Goal: Transaction & Acquisition: Download file/media

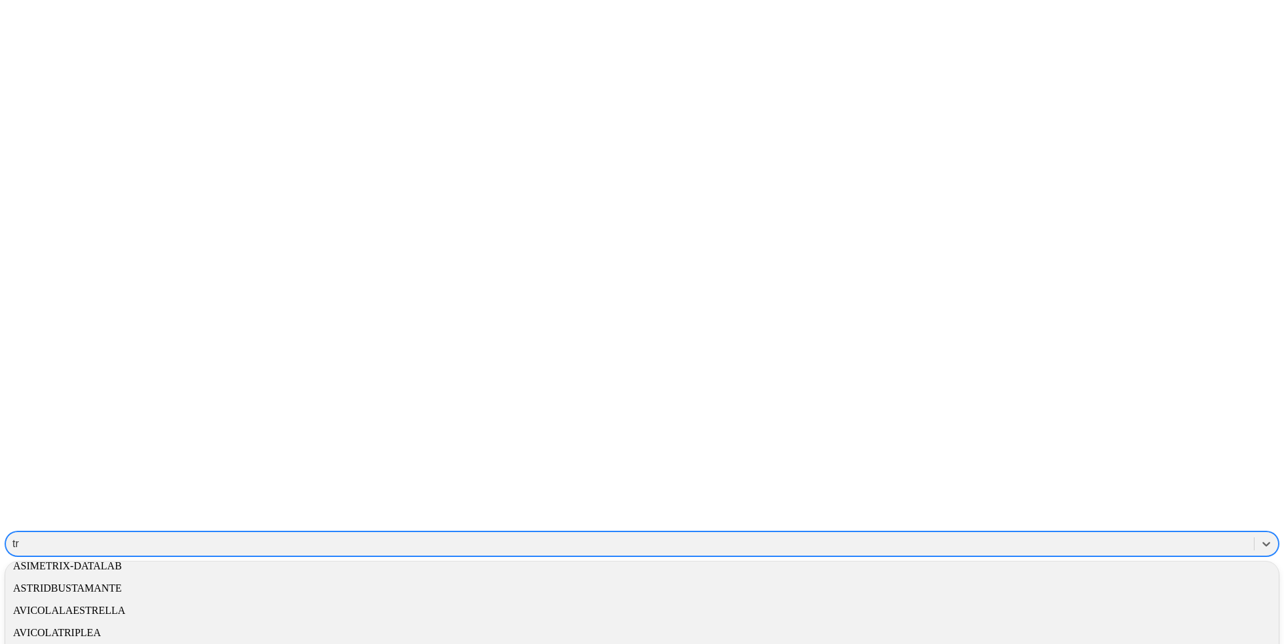
scroll to position [69, 0]
type input "tr"
type input "tri"
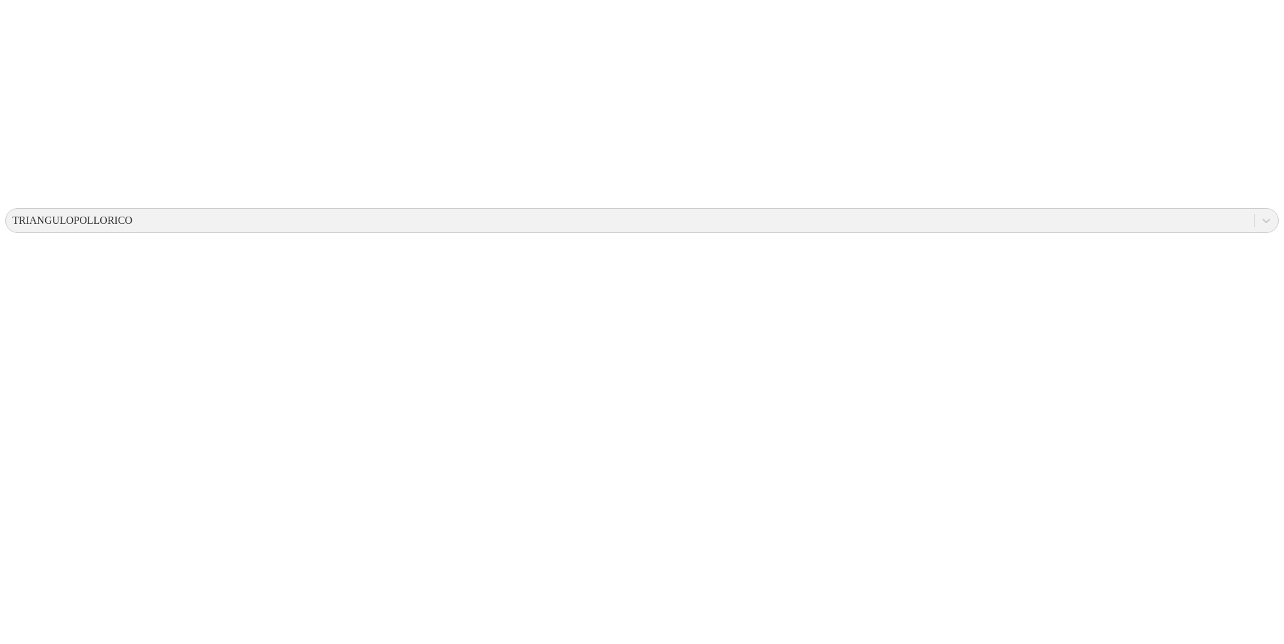
scroll to position [340, 0]
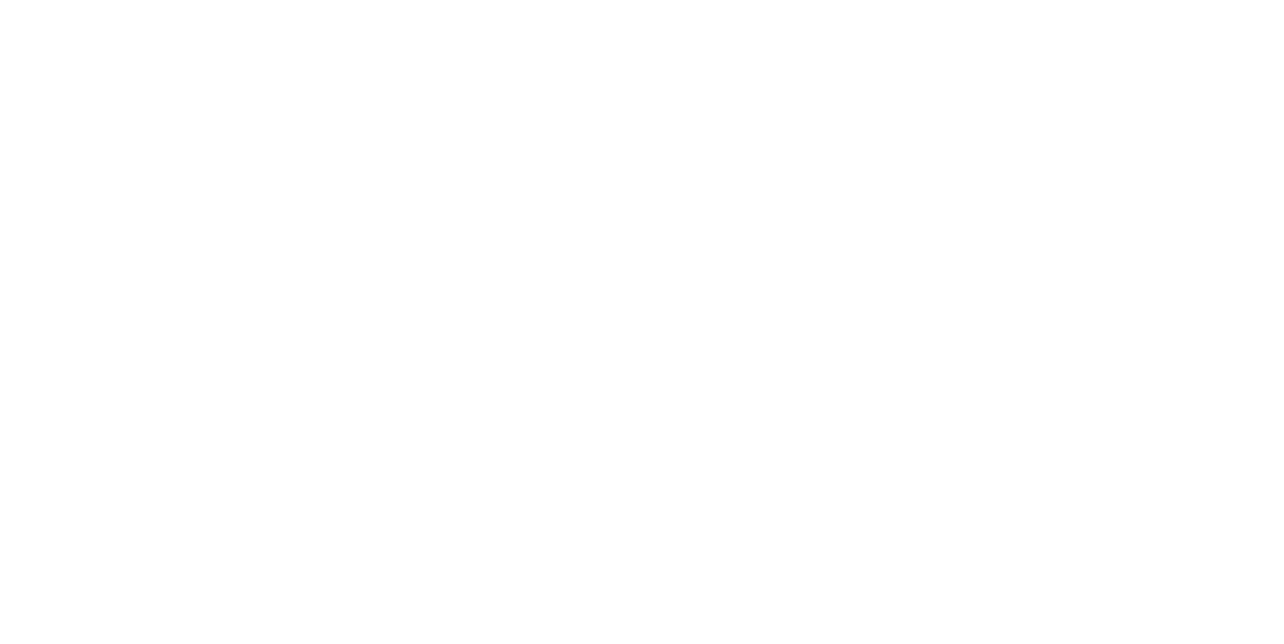
scroll to position [1202, 0]
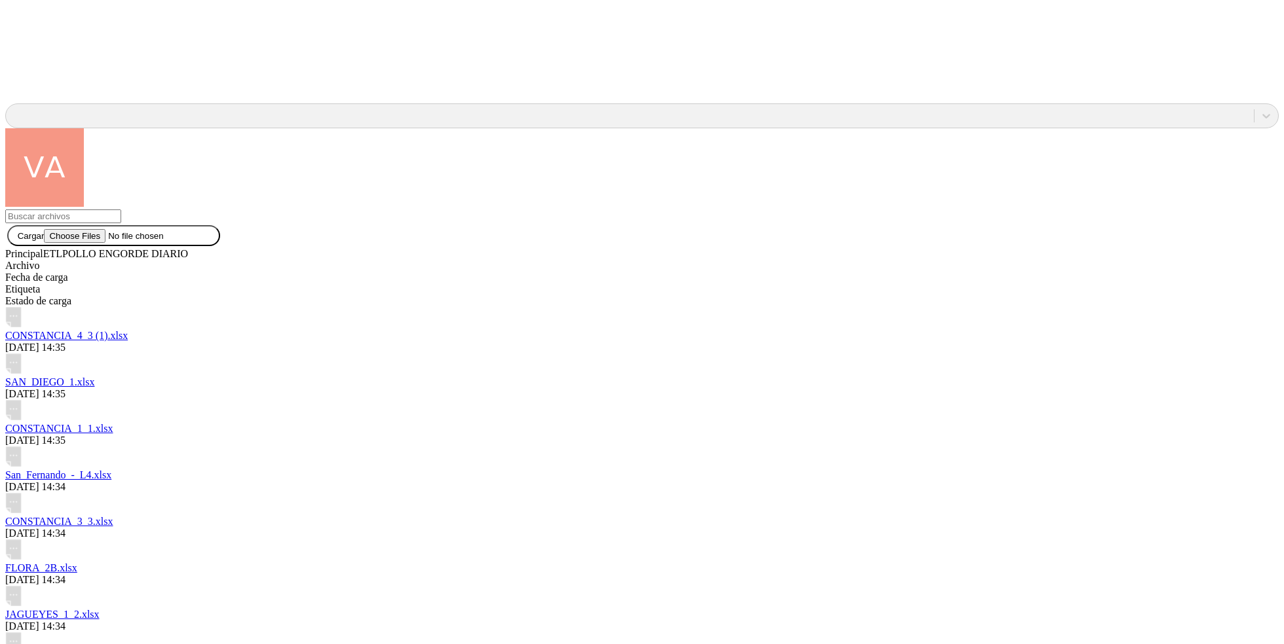
scroll to position [2018, 0]
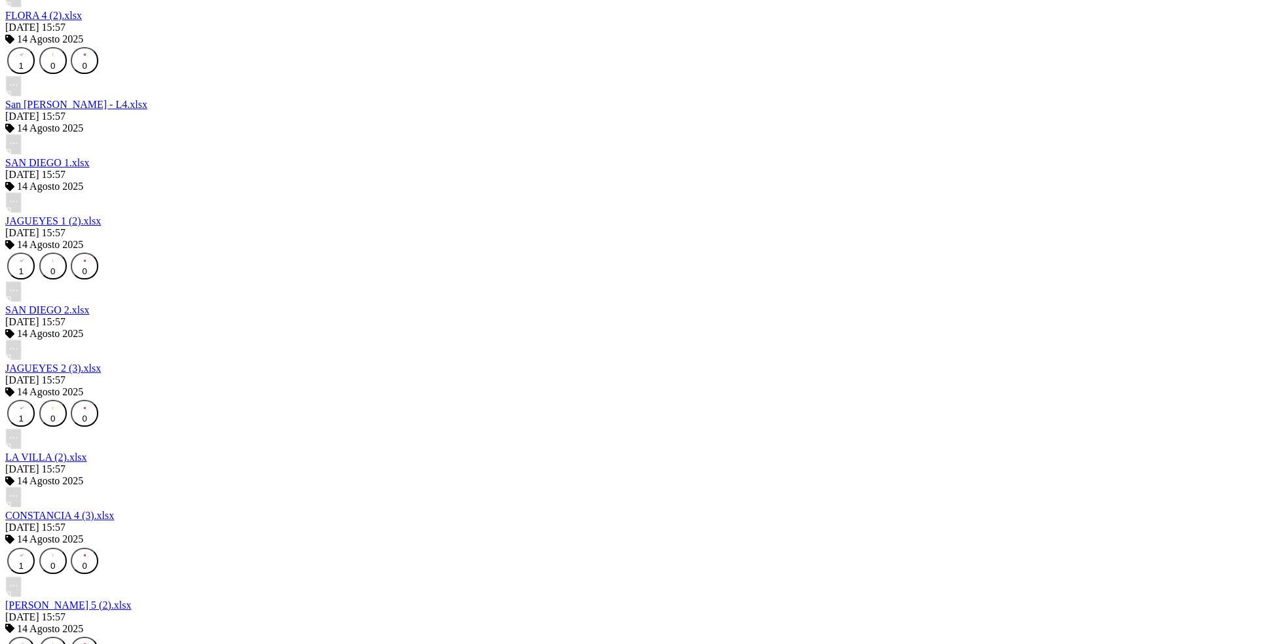
scroll to position [2901, 0]
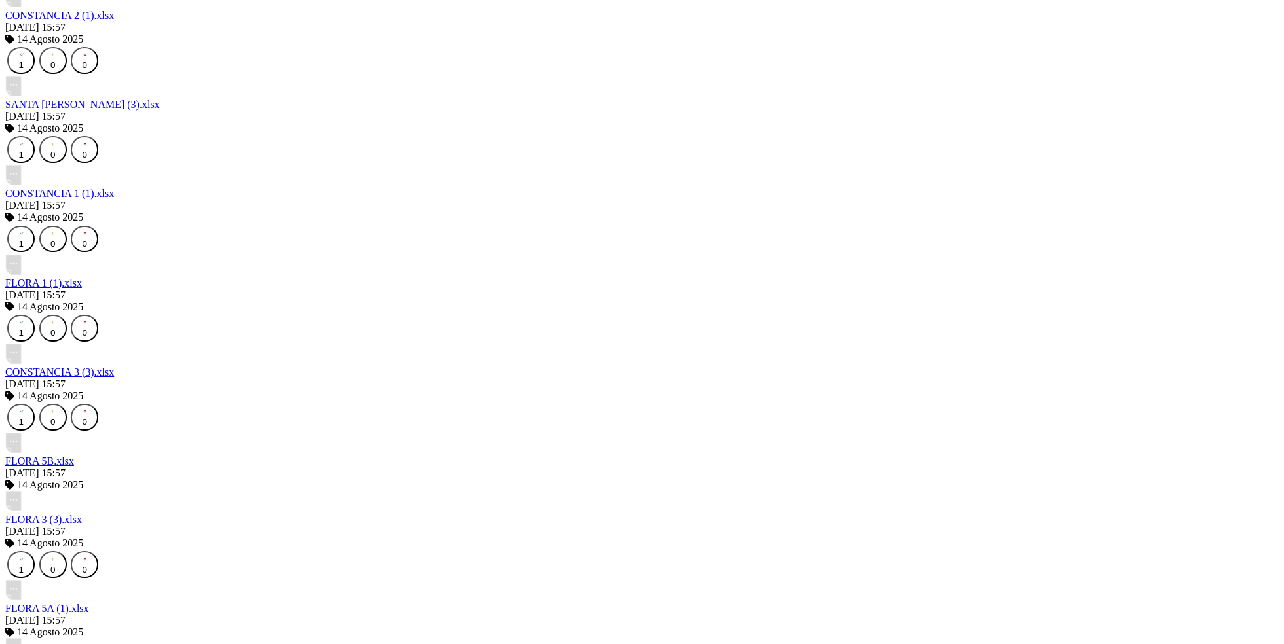
scroll to position [3838, 0]
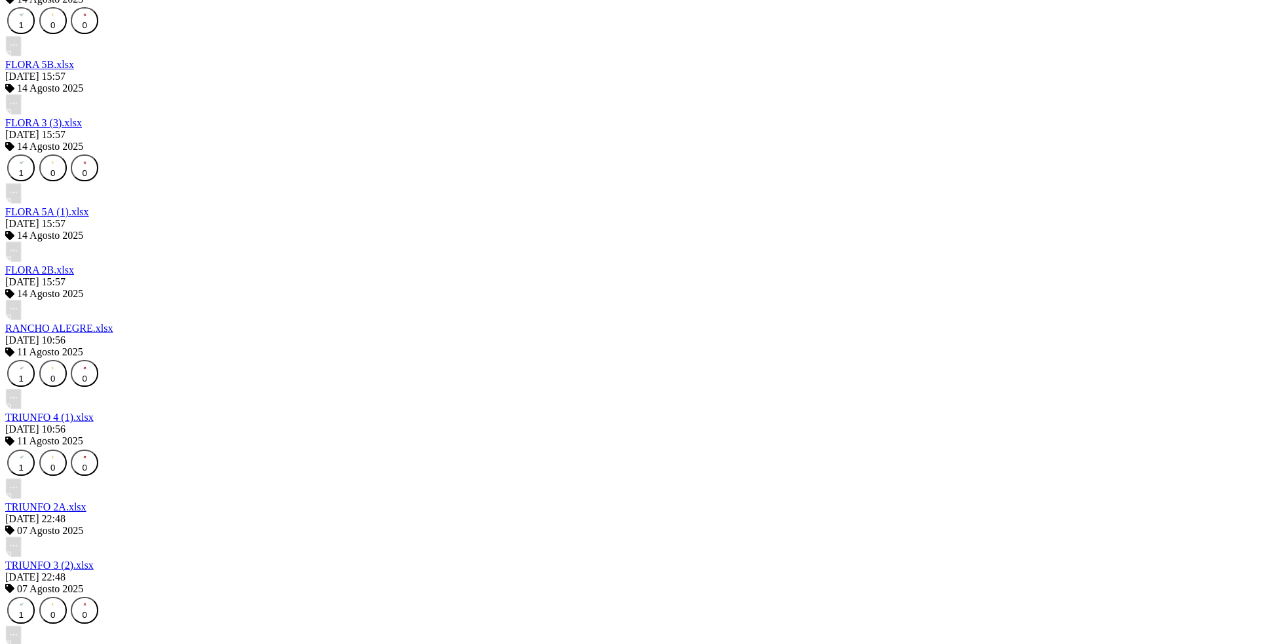
scroll to position [4765, 0]
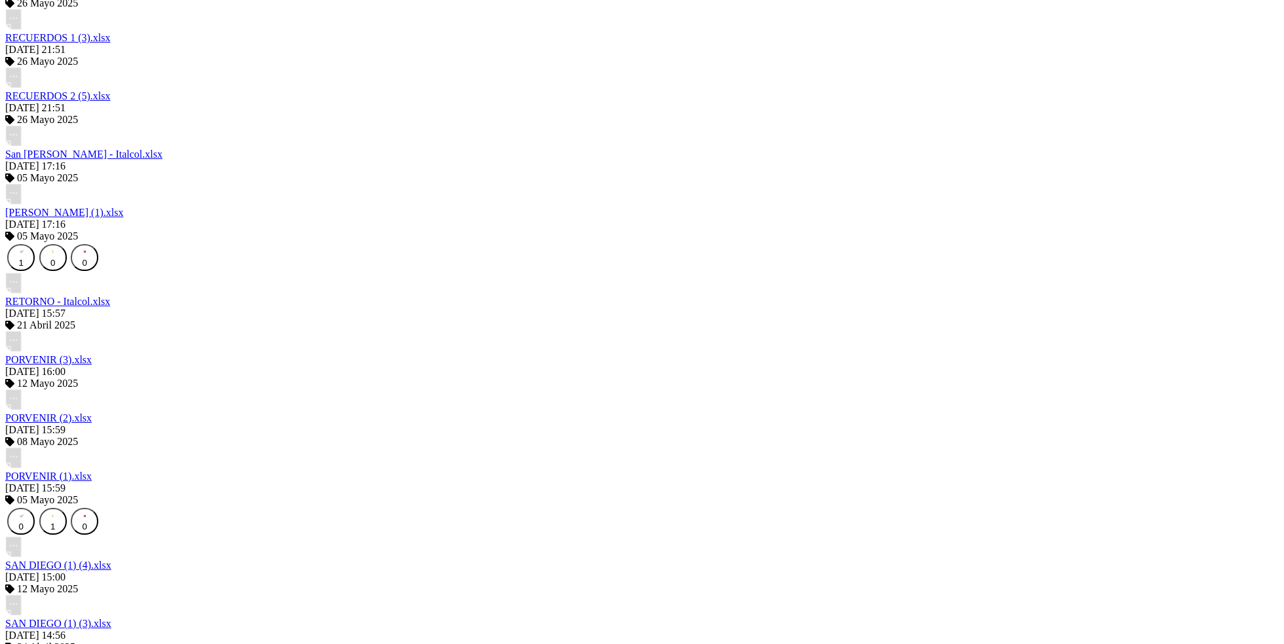
scroll to position [5648, 0]
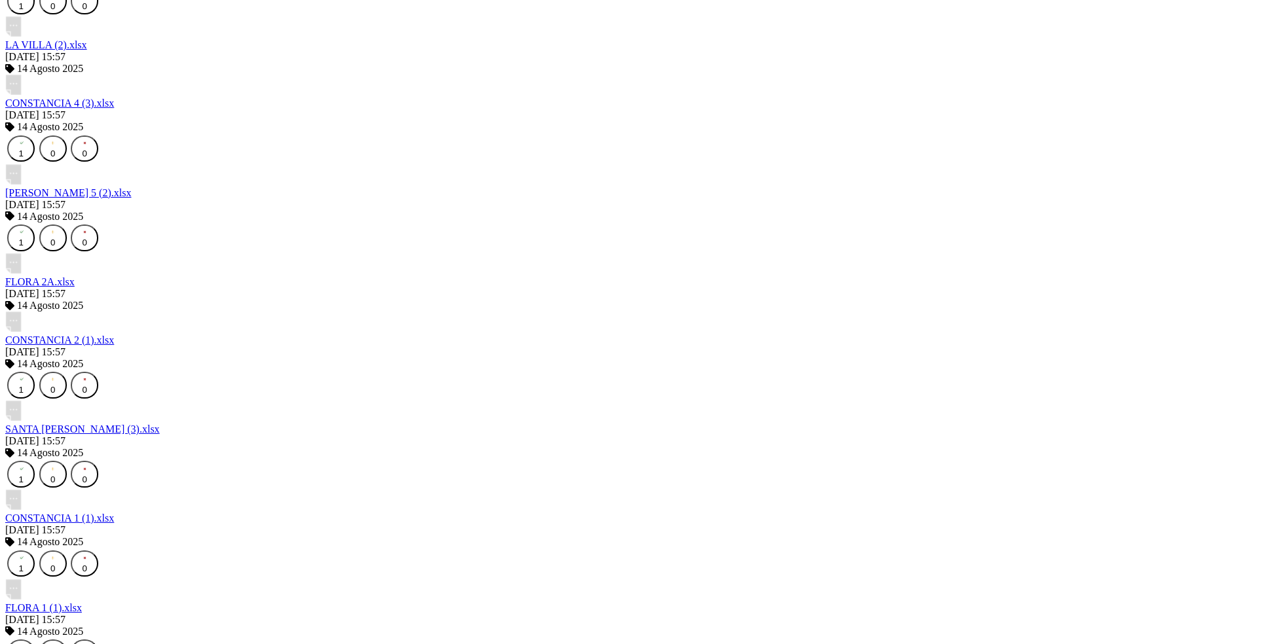
scroll to position [5693, 0]
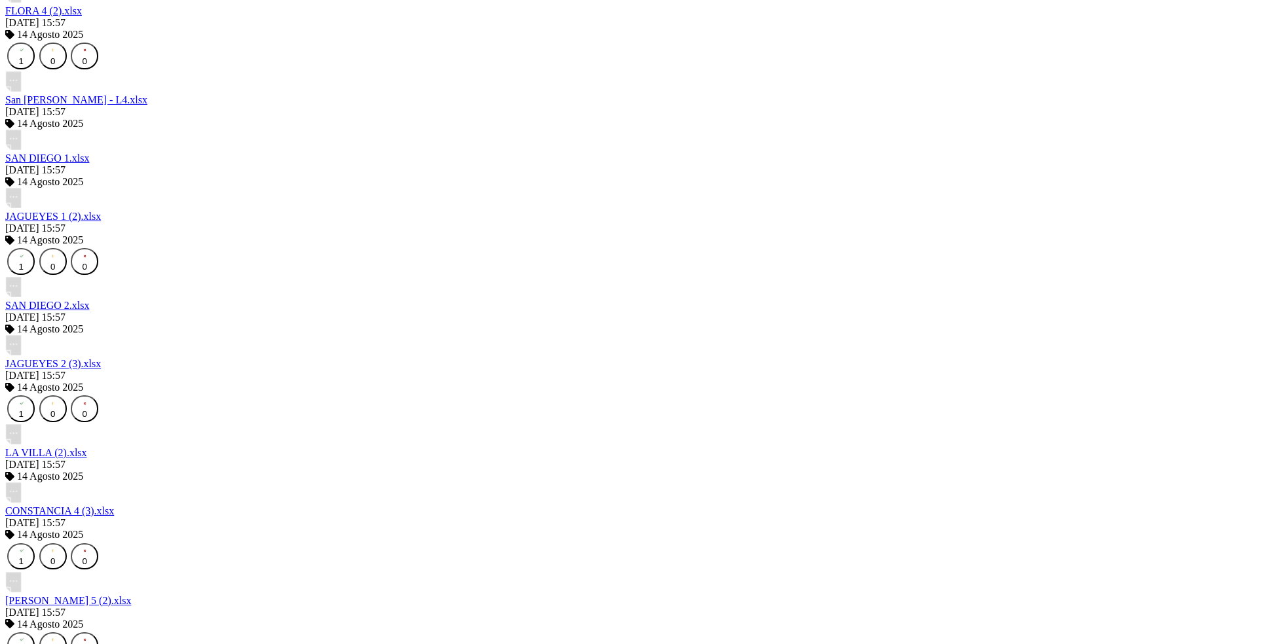
scroll to position [3309, 0]
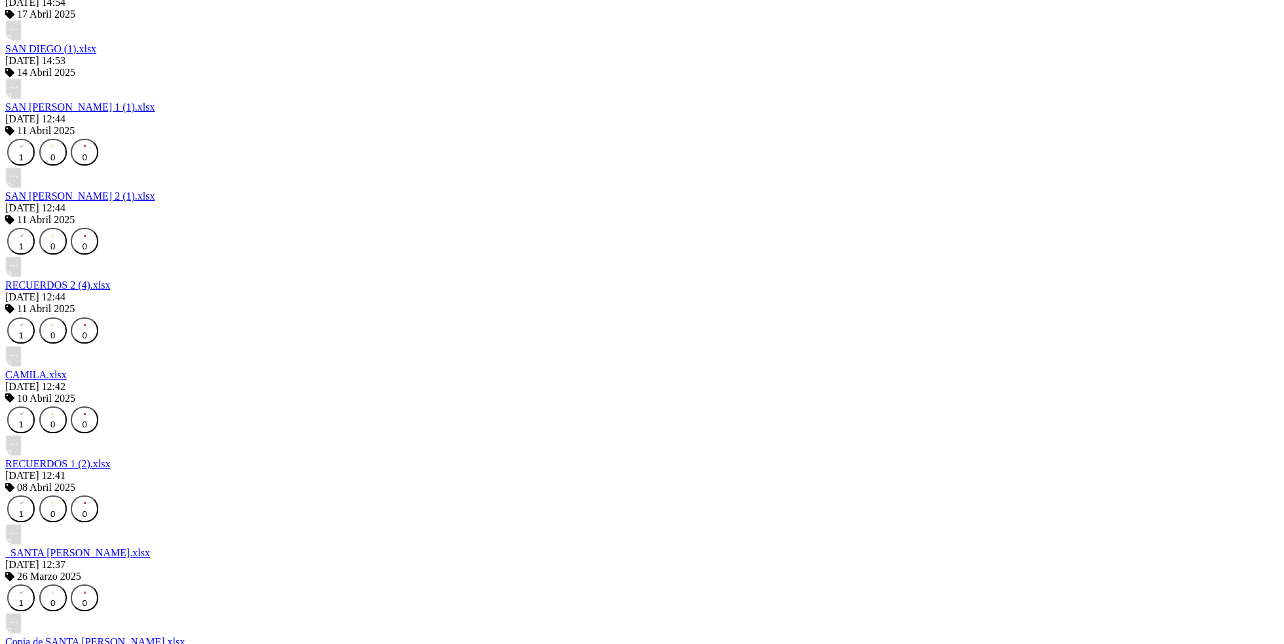
scroll to position [6621, 0]
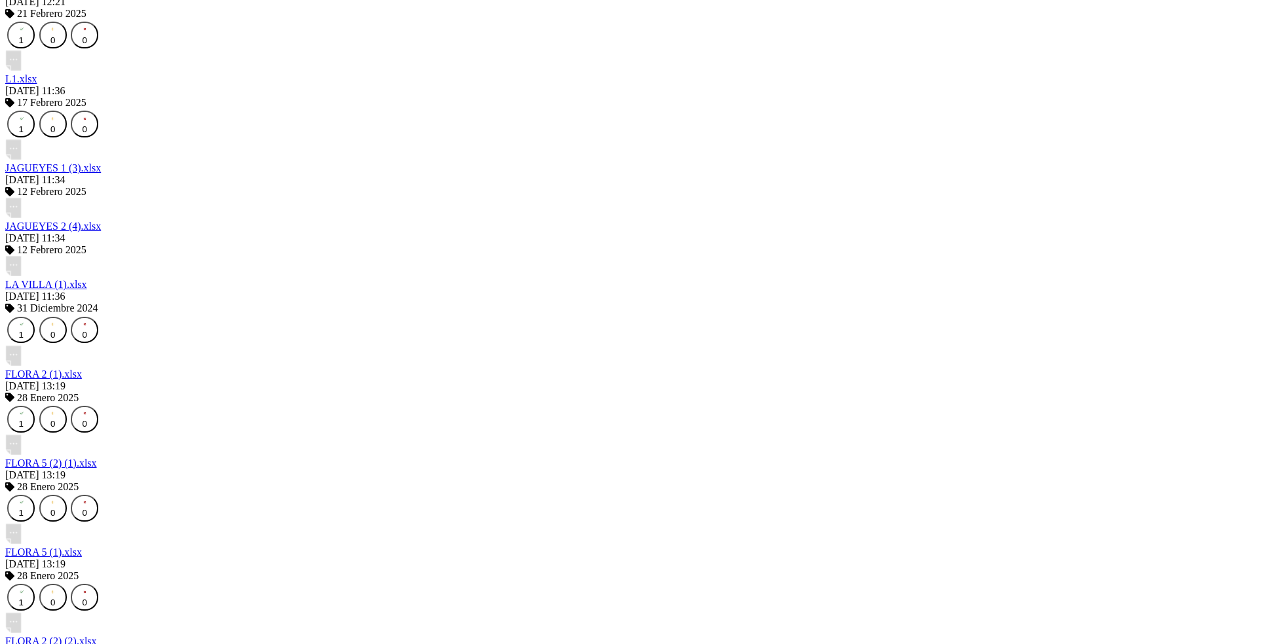
scroll to position [7548, 0]
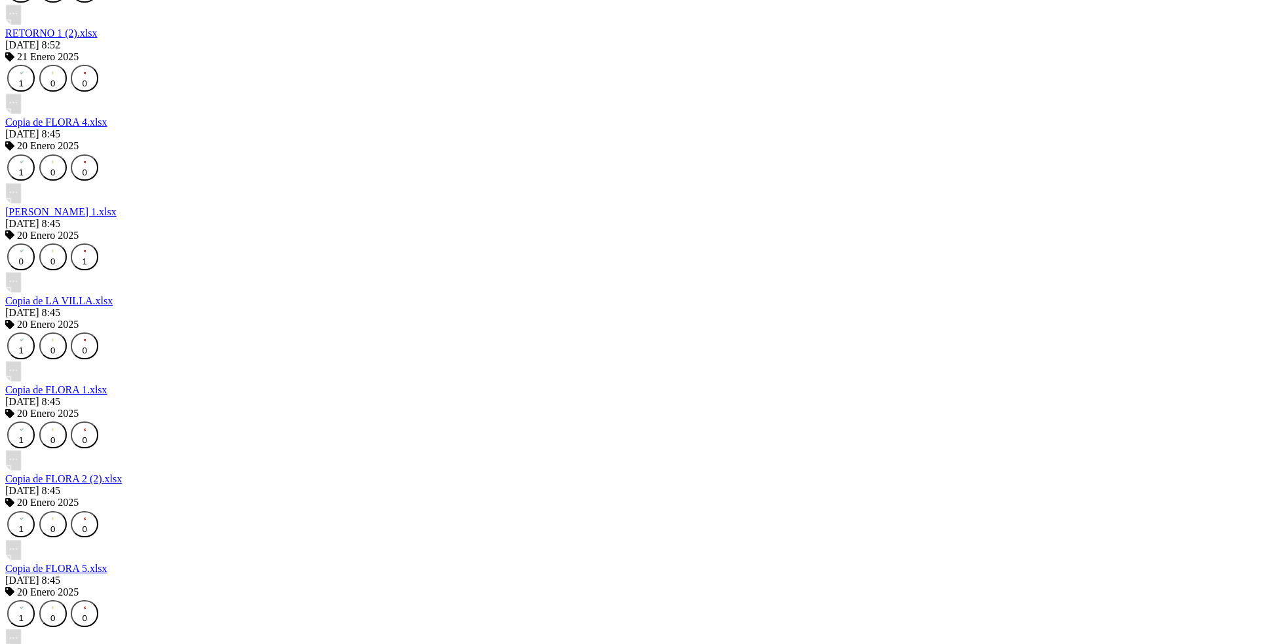
scroll to position [8476, 0]
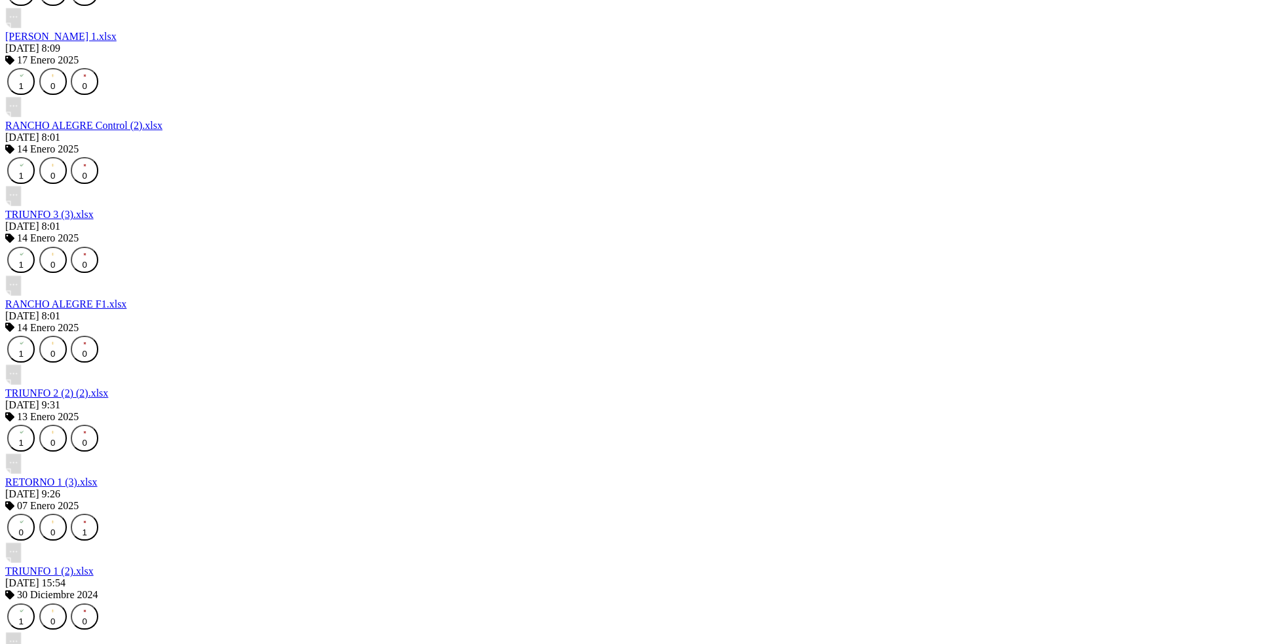
scroll to position [9404, 0]
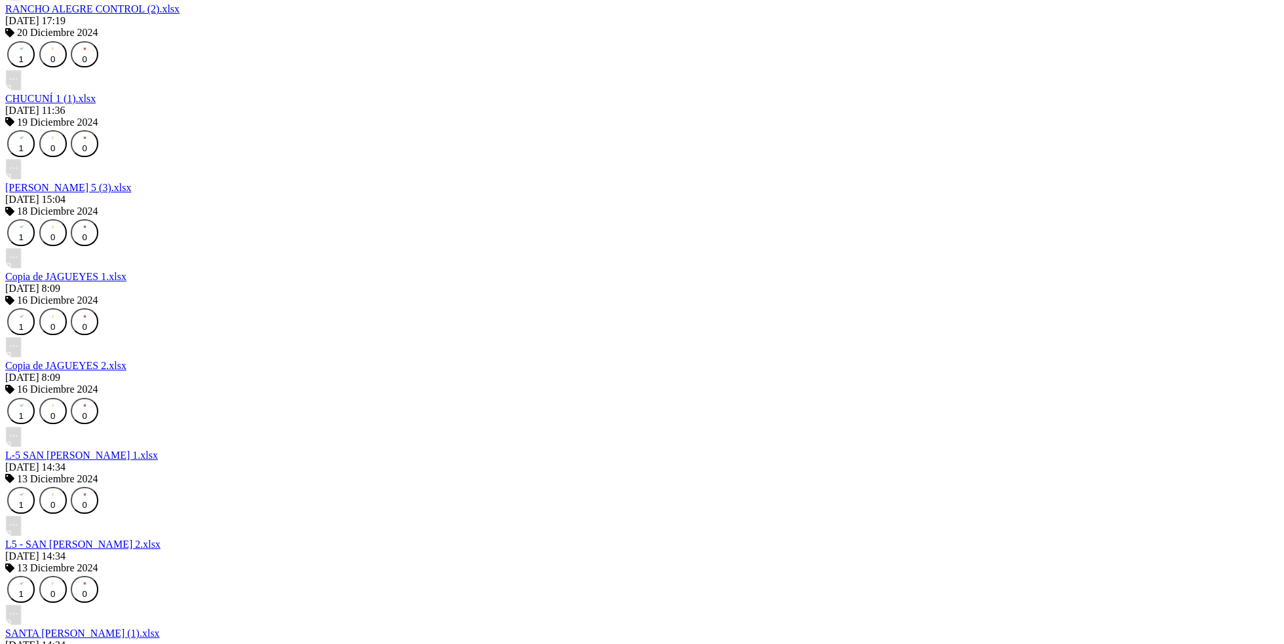
scroll to position [10331, 0]
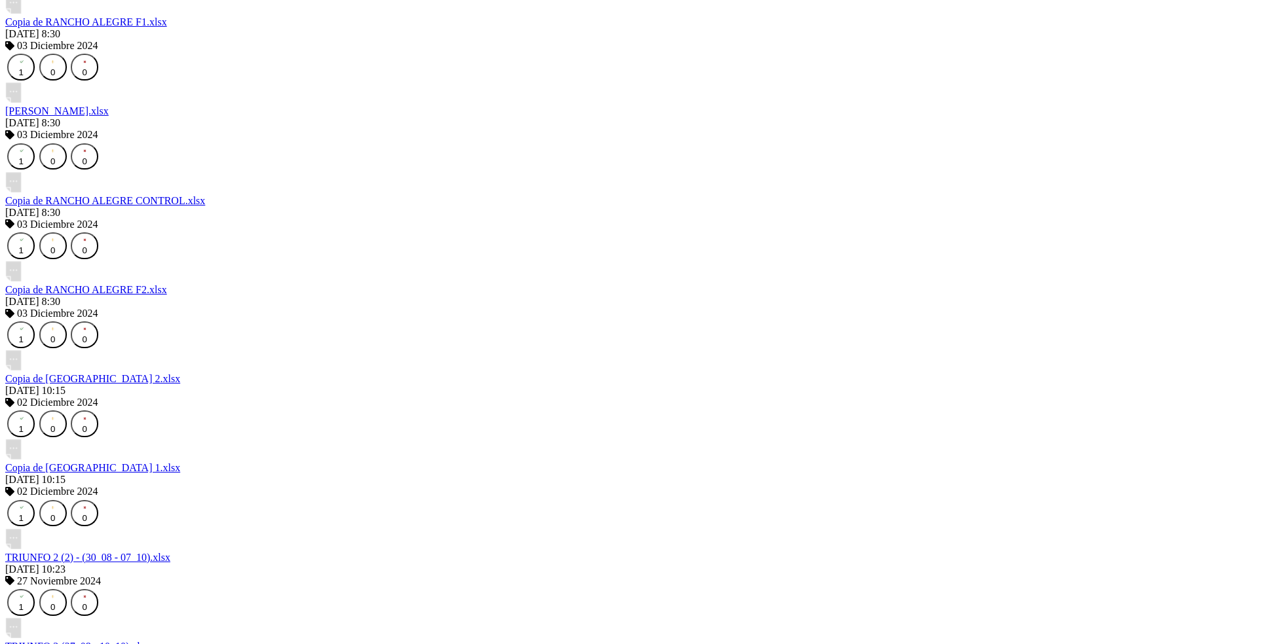
scroll to position [11259, 0]
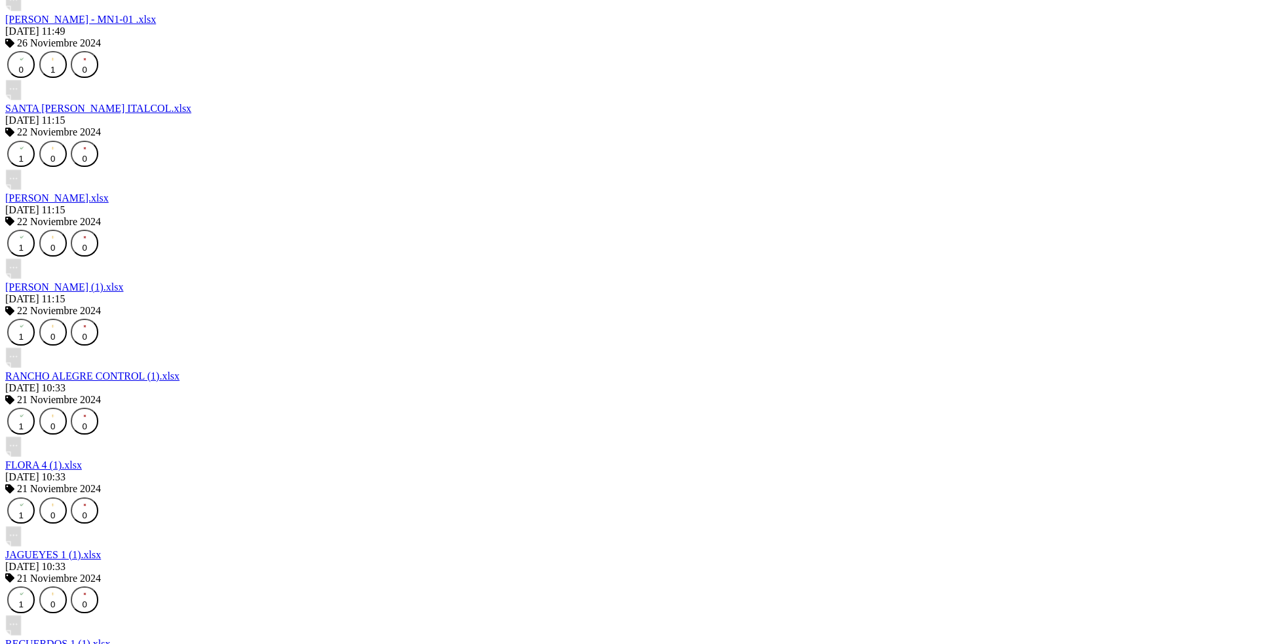
scroll to position [12187, 0]
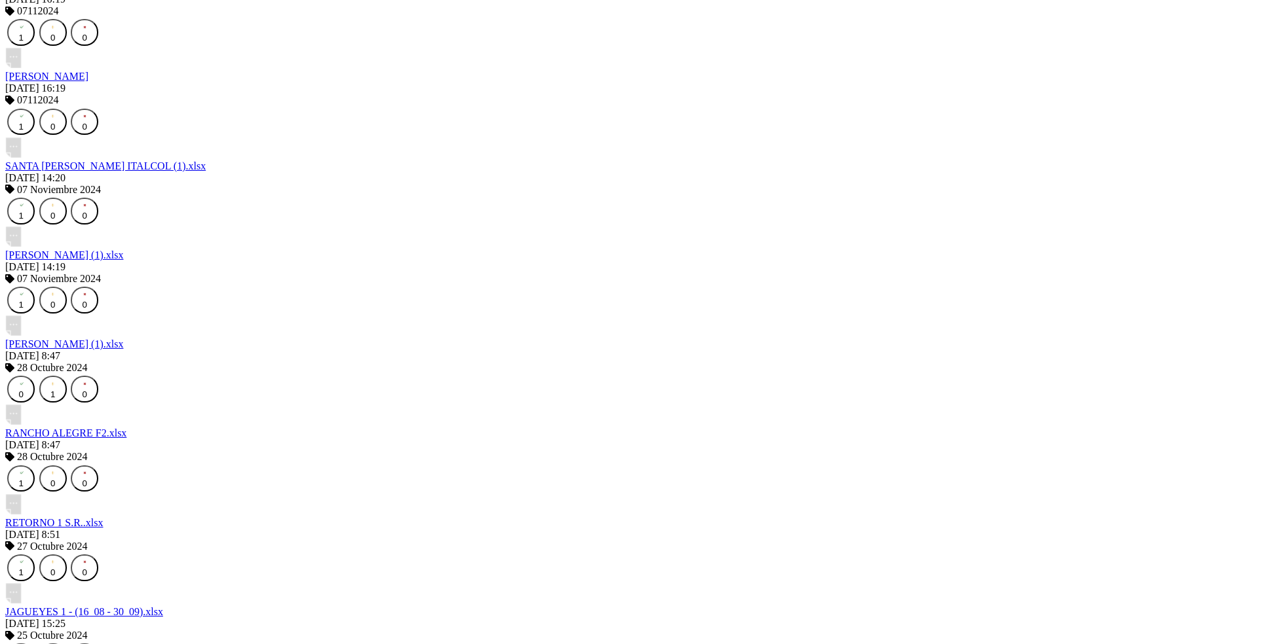
scroll to position [13115, 0]
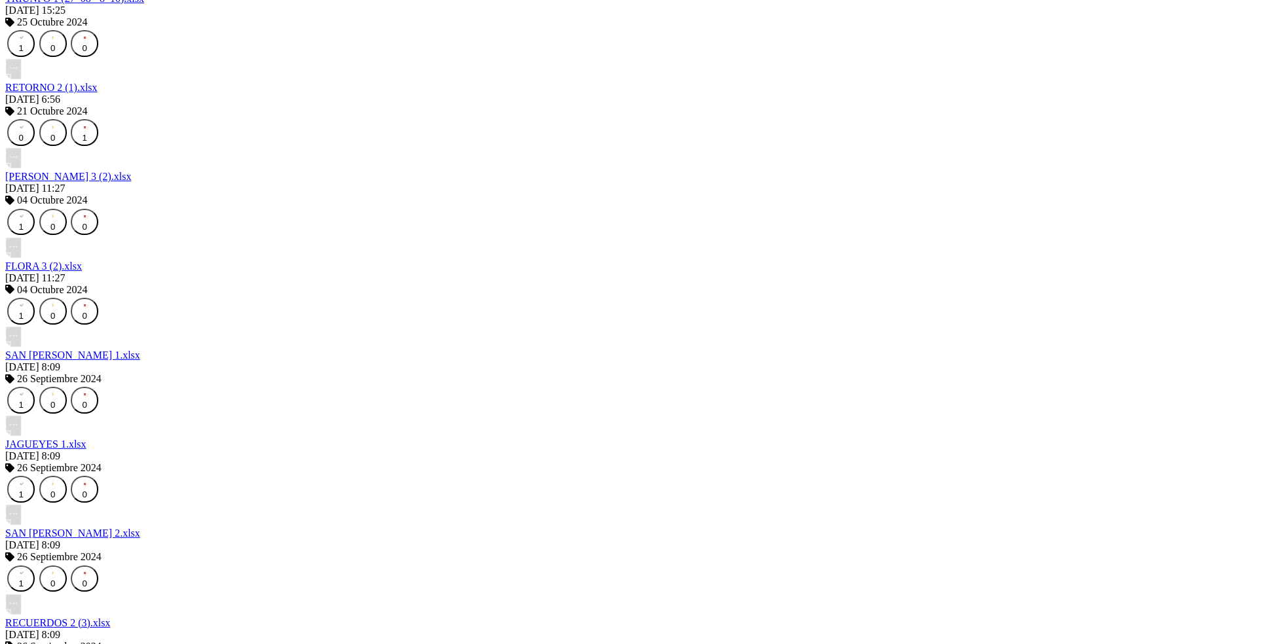
scroll to position [14042, 0]
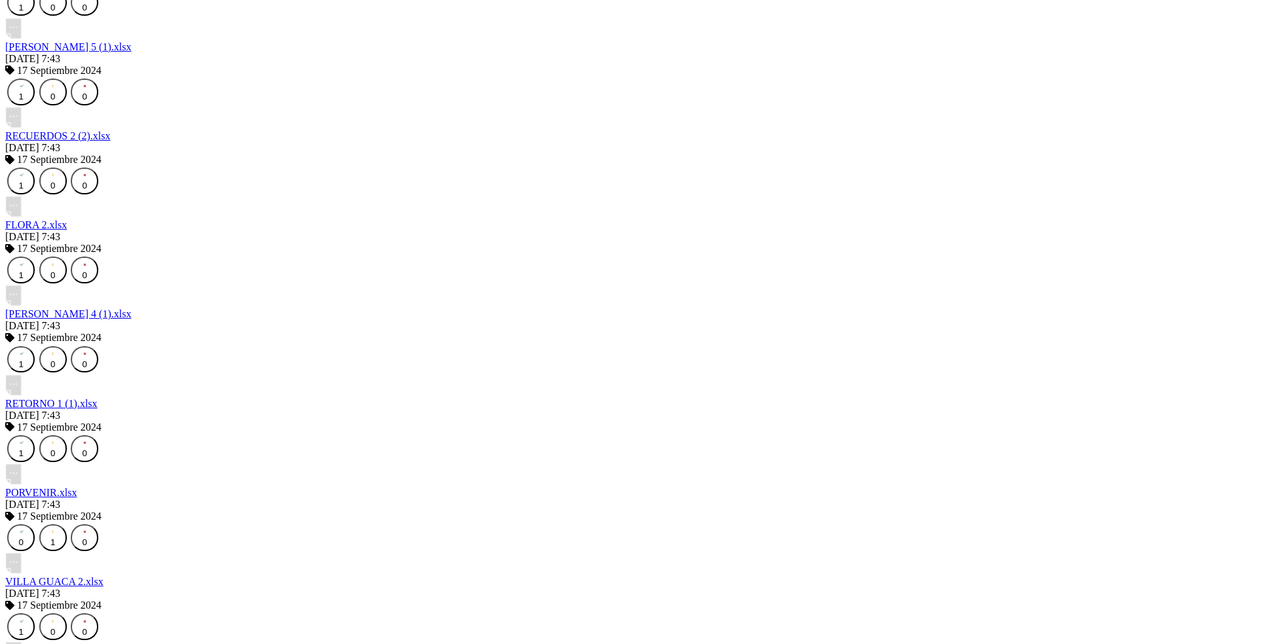
scroll to position [14970, 0]
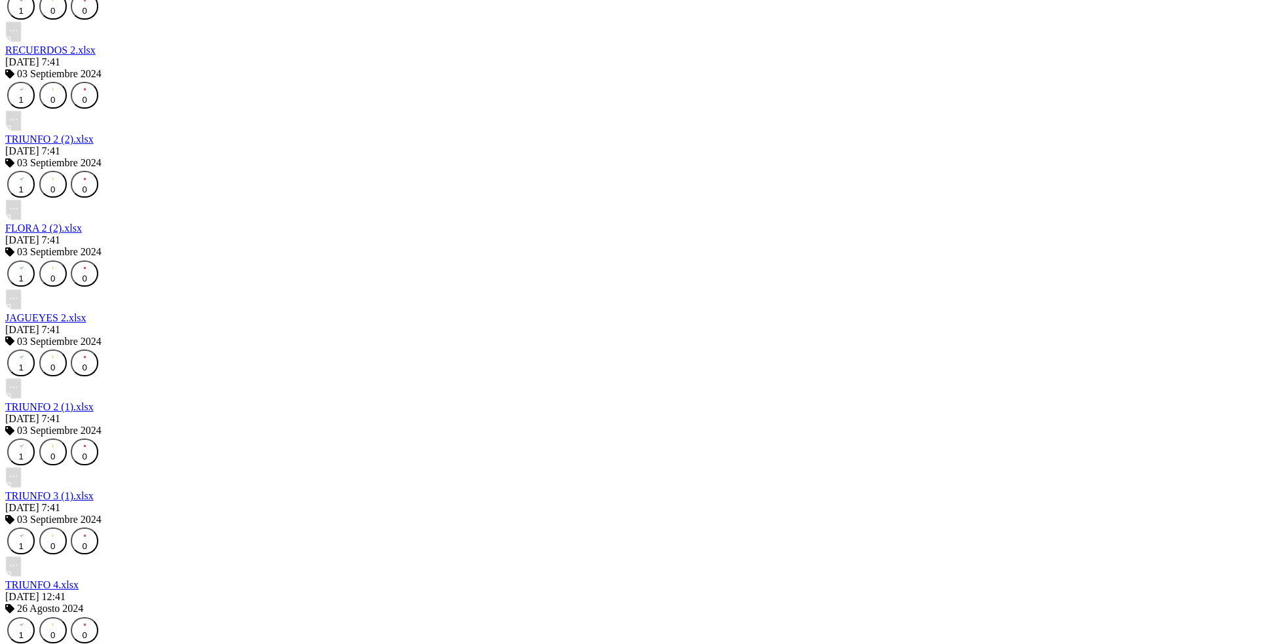
scroll to position [16826, 0]
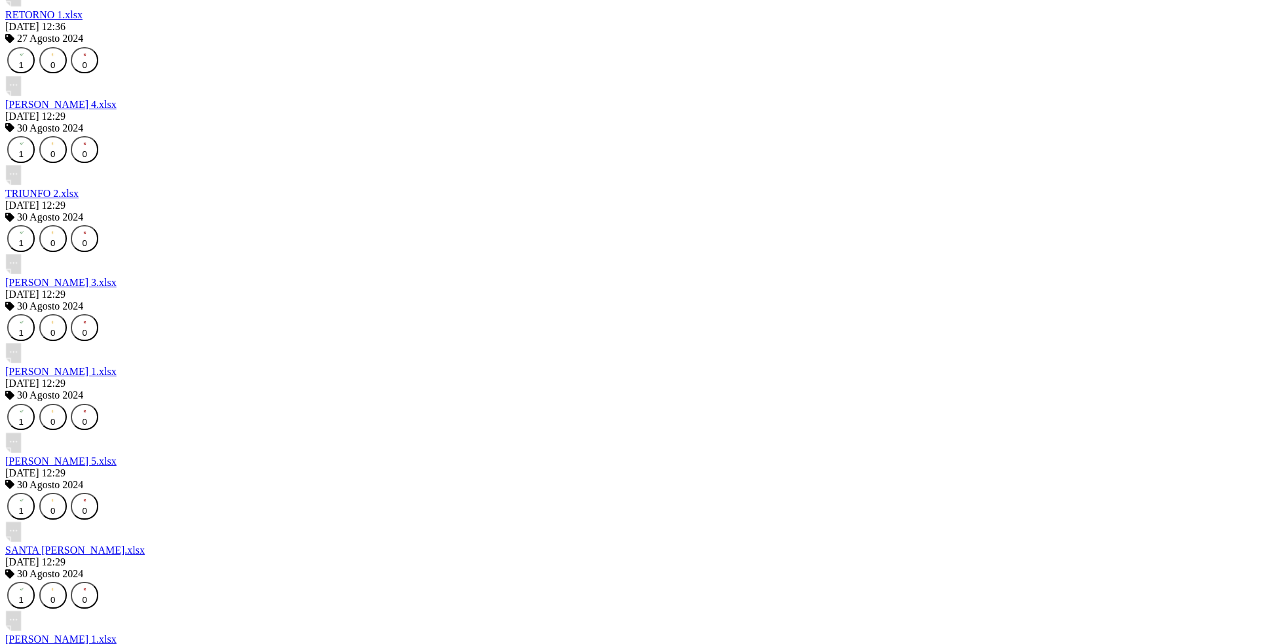
scroll to position [17754, 0]
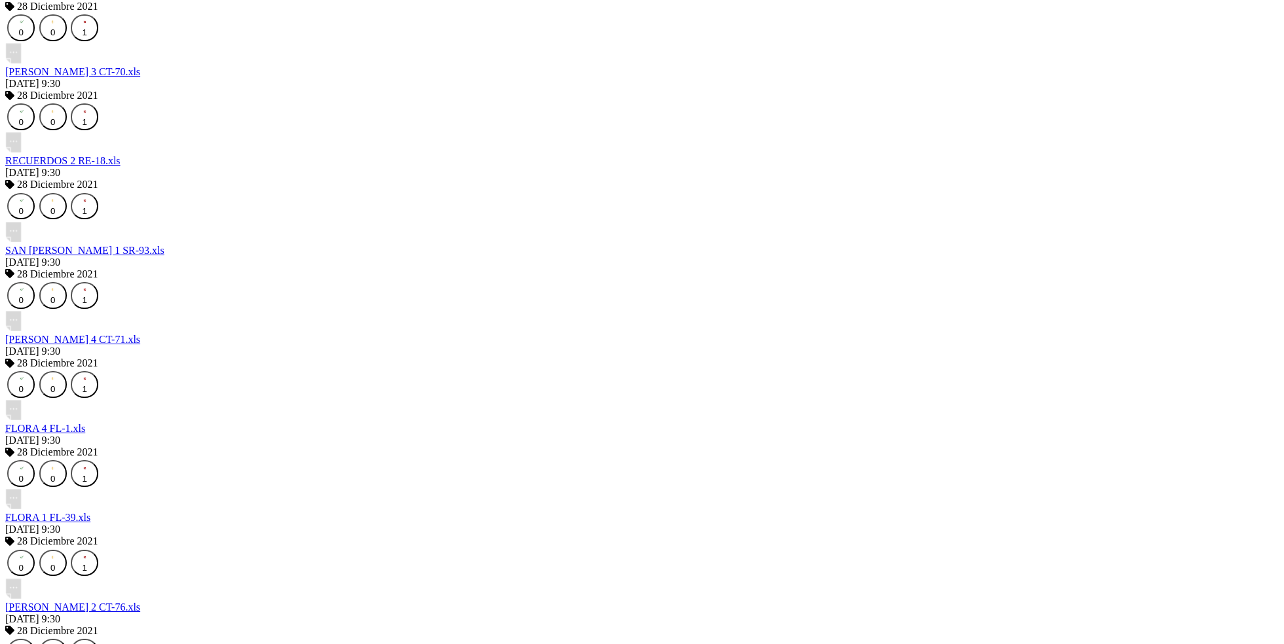
scroll to position [18681, 0]
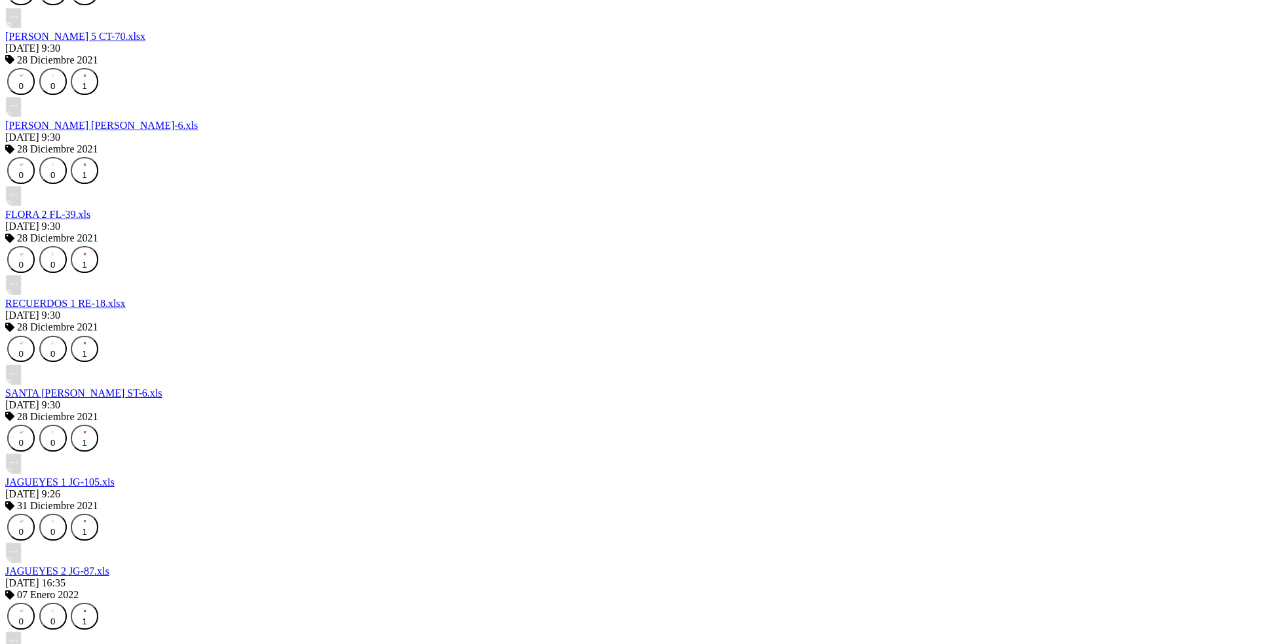
scroll to position [19609, 0]
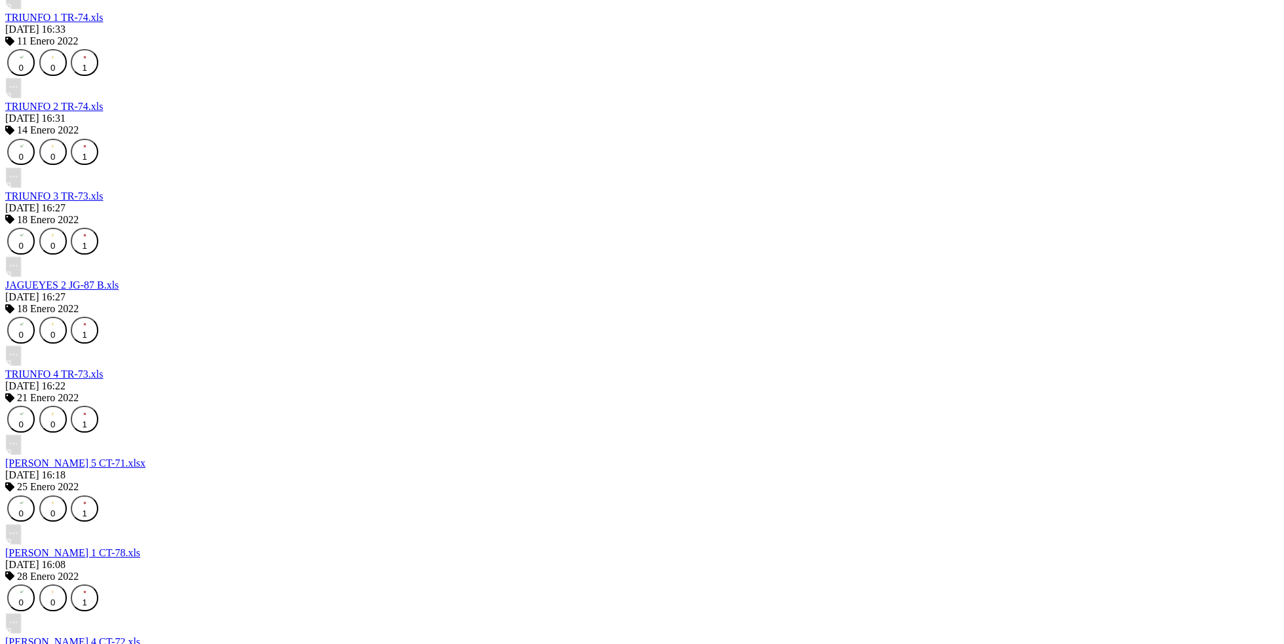
scroll to position [20537, 0]
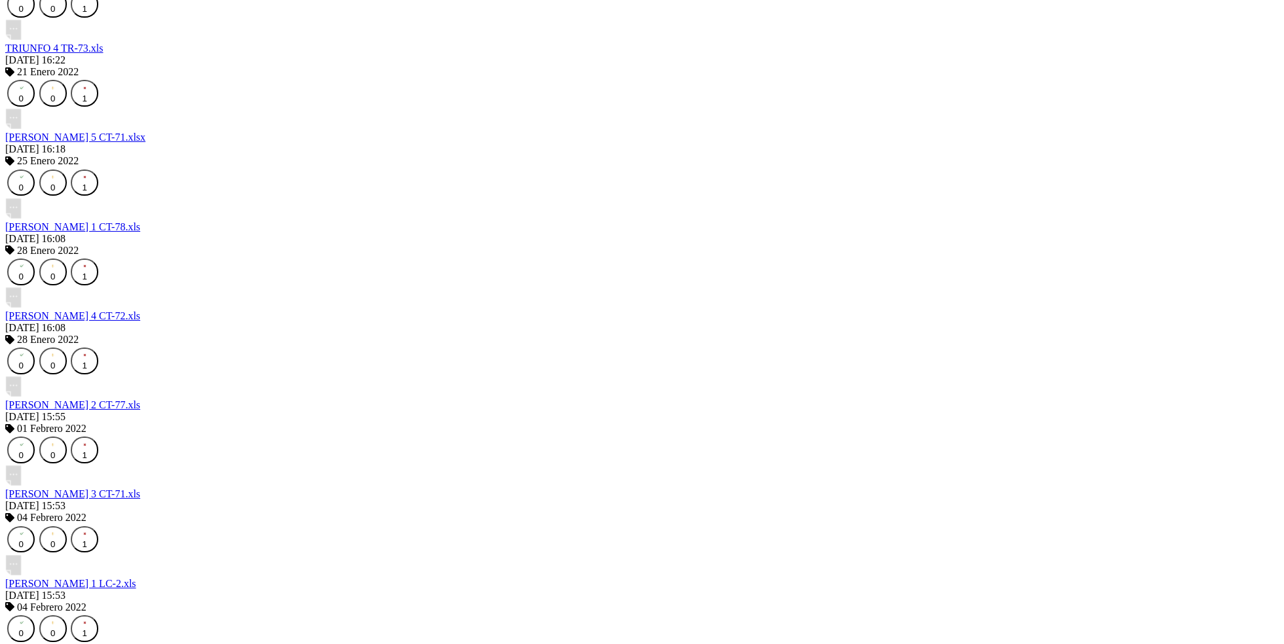
scroll to position [21464, 0]
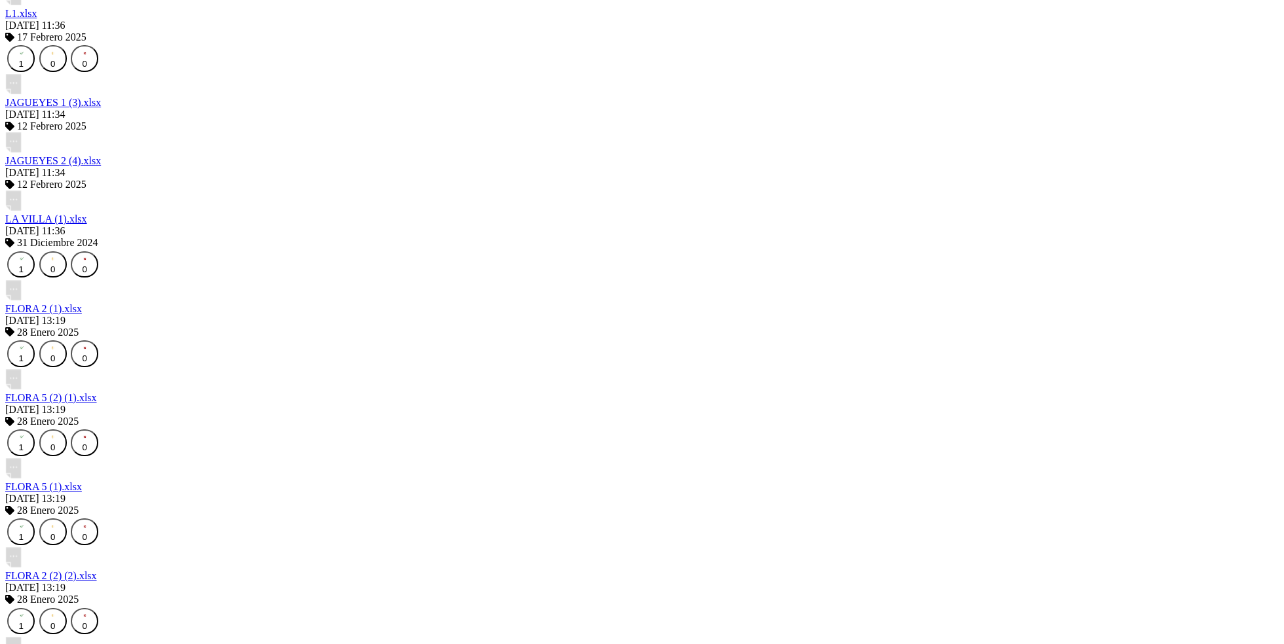
scroll to position [22086, 0]
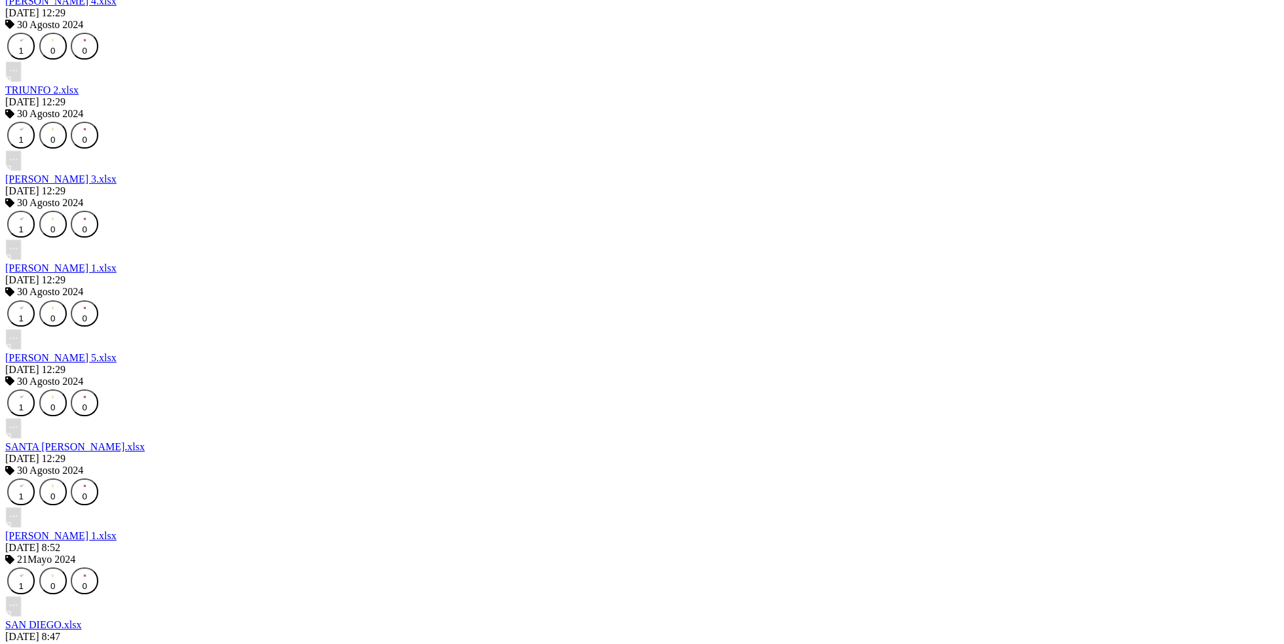
scroll to position [20862, 0]
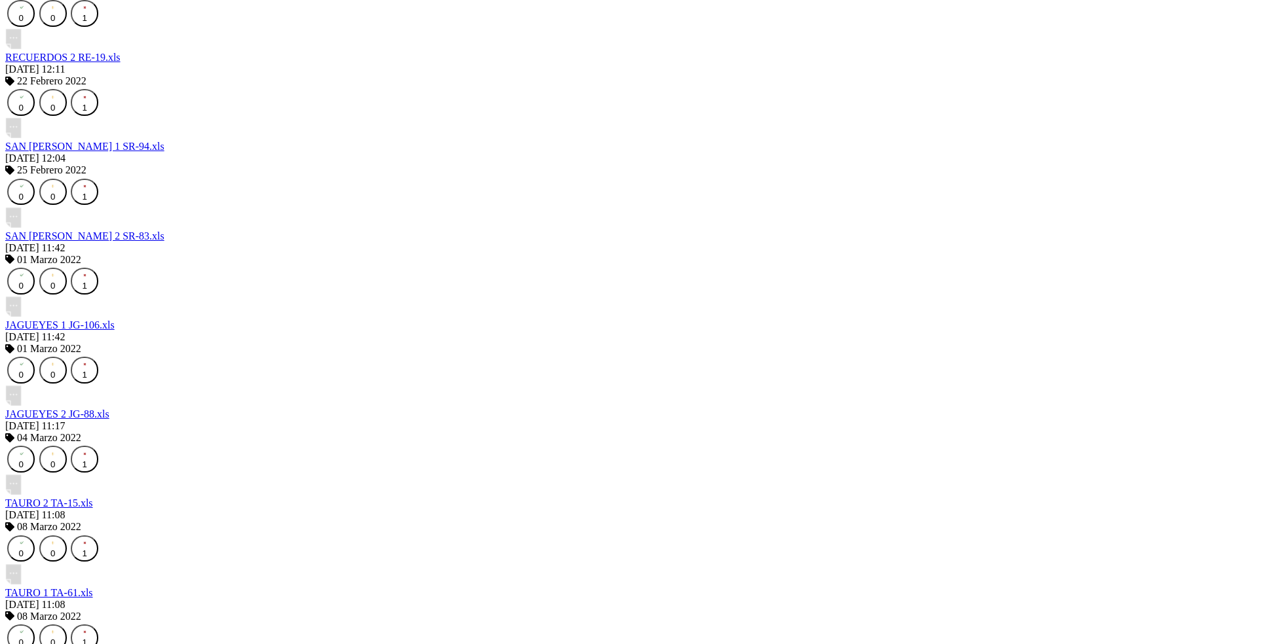
scroll to position [22392, 0]
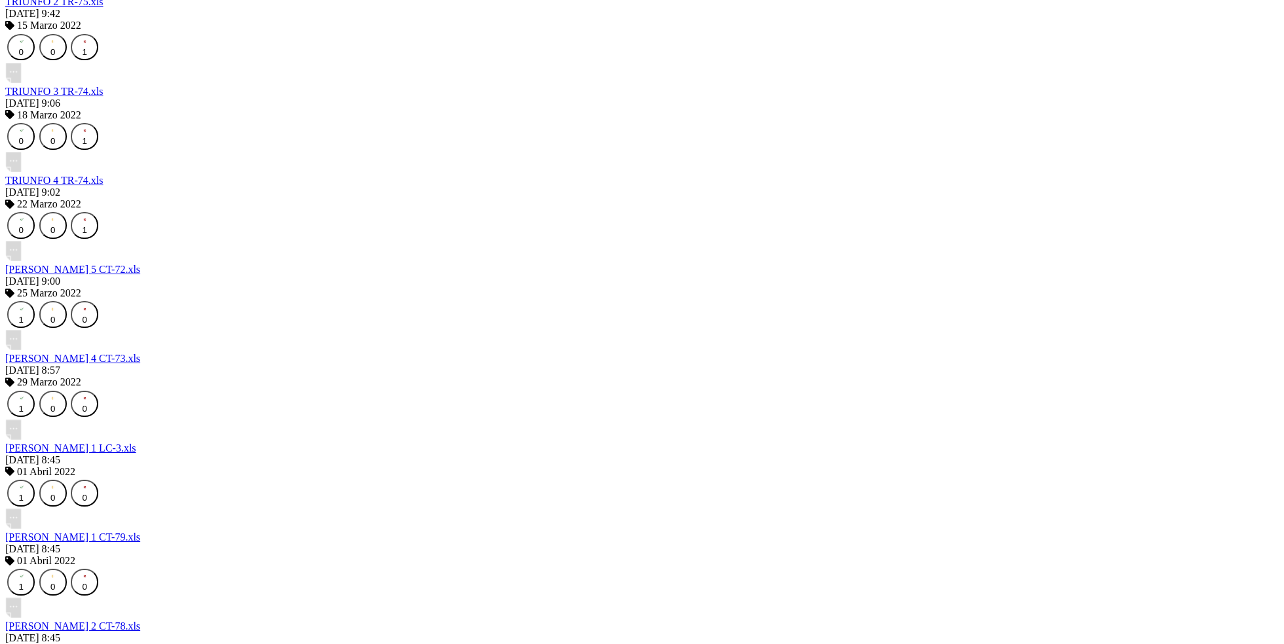
scroll to position [23207, 0]
